Goal: Task Accomplishment & Management: Manage account settings

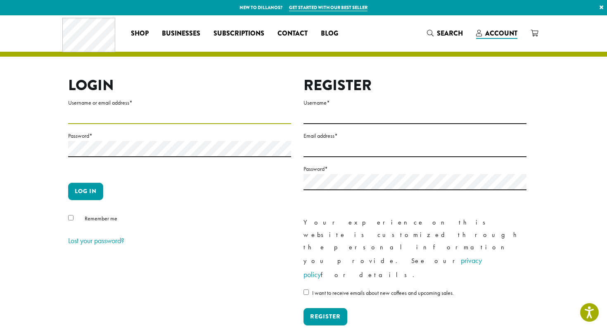
click at [86, 119] on input "Username or email address *" at bounding box center [179, 116] width 223 height 16
type input "**********"
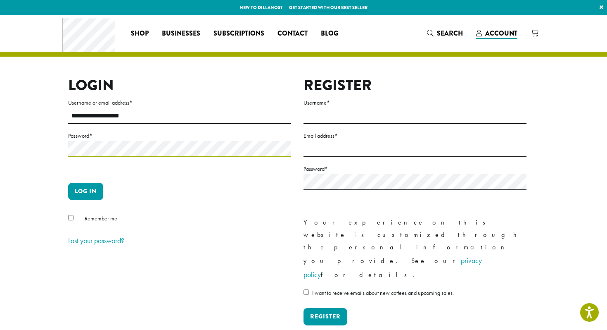
click at [68, 183] on button "Log in" at bounding box center [85, 191] width 35 height 17
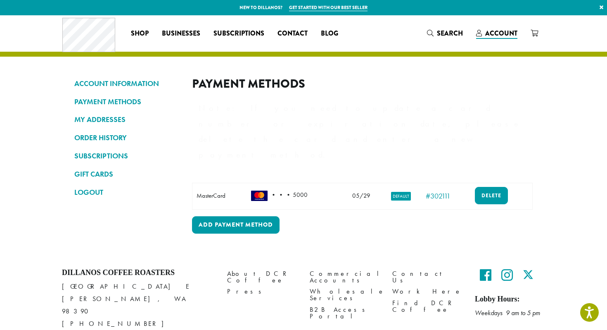
scroll to position [1, 0]
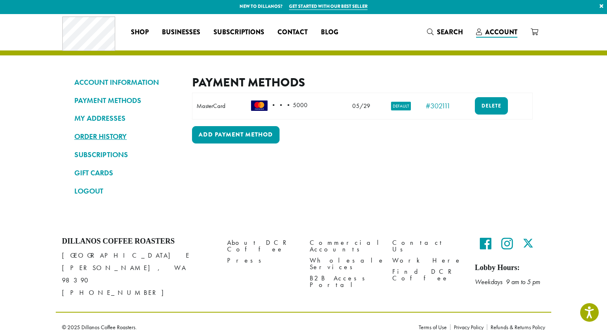
click at [103, 135] on link "ORDER HISTORY" at bounding box center [126, 136] width 105 height 14
click at [109, 153] on link "SUBSCRIPTIONS" at bounding box center [126, 154] width 105 height 14
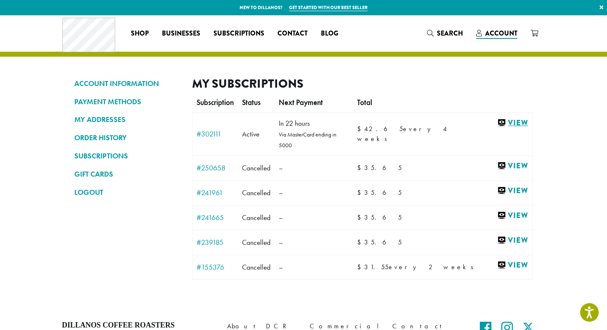
click at [505, 125] on link "View" at bounding box center [512, 123] width 31 height 10
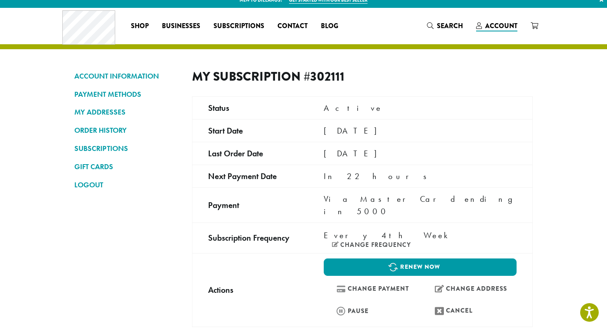
scroll to position [5, 0]
